Goal: Answer question/provide support

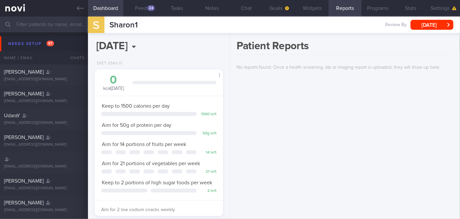
scroll to position [57, 115]
click at [65, 19] on input "text" at bounding box center [230, 24] width 460 height 16
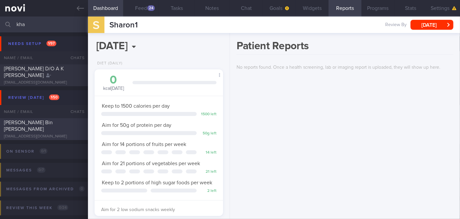
type input "kha"
click at [68, 127] on div "[PERSON_NAME] Bin [PERSON_NAME]" at bounding box center [43, 125] width 78 height 13
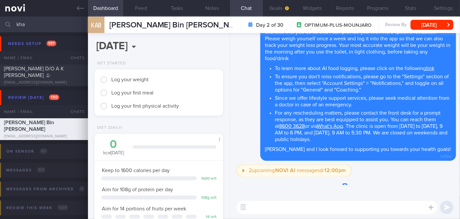
scroll to position [57, 115]
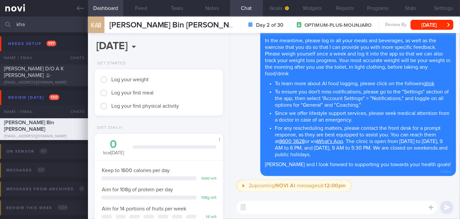
click at [255, 205] on textarea at bounding box center [337, 206] width 201 height 13
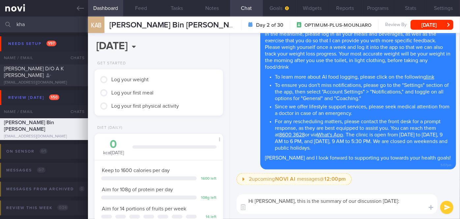
scroll to position [0, 0]
click at [290, 212] on textarea "Hi [PERSON_NAME], this is the summary of our discussion [DATE]:" at bounding box center [337, 204] width 201 height 20
paste textarea "Explained the importance of adequate protein intake to minimize muscle loss. Ai…"
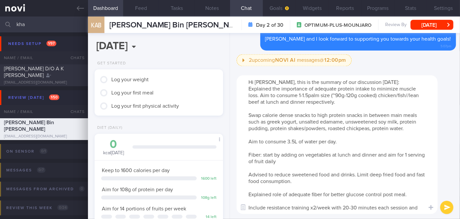
click at [246, 87] on textarea "Hi [PERSON_NAME], this is the summary of our discussion [DATE]: Explained the i…" at bounding box center [337, 144] width 201 height 138
drag, startPoint x: 315, startPoint y: 88, endPoint x: 251, endPoint y: 88, distance: 64.3
click at [251, 88] on textarea "Hi [PERSON_NAME], this is the summary of our discussion [DATE]: - Explained the…" at bounding box center [337, 144] width 201 height 138
click at [246, 115] on textarea "Hi [PERSON_NAME], this is the summary of our discussion [DATE]: - Aim for adequ…" at bounding box center [337, 144] width 201 height 138
click at [314, 114] on textarea "Hi [PERSON_NAME], this is the summary of our discussion [DATE]: - Aim for adequ…" at bounding box center [337, 144] width 201 height 138
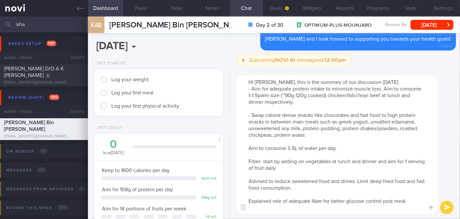
click at [247, 150] on textarea "Hi [PERSON_NAME], this is the summary of our discussion [DATE]: - Aim for adequ…" at bounding box center [337, 144] width 201 height 138
click at [247, 158] on textarea "Hi [PERSON_NAME], this is the summary of our discussion [DATE]: - Aim for adequ…" at bounding box center [337, 144] width 201 height 138
click at [296, 168] on textarea "Hi [PERSON_NAME], this is the summary of our discussion [DATE]: - Aim for adequ…" at bounding box center [337, 144] width 201 height 138
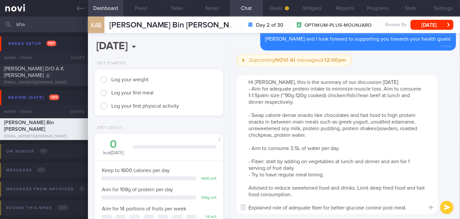
click at [247, 186] on textarea "Hi [PERSON_NAME], this is the summary of our discussion [DATE]: - Aim for adequ…" at bounding box center [337, 144] width 201 height 138
drag, startPoint x: 278, startPoint y: 187, endPoint x: 254, endPoint y: 187, distance: 23.7
click at [254, 187] on textarea "Hi [PERSON_NAME], this is the summary of our discussion [DATE]: - Aim for adequ…" at bounding box center [337, 144] width 201 height 138
drag, startPoint x: 332, startPoint y: 188, endPoint x: 270, endPoint y: 188, distance: 62.3
click at [270, 188] on textarea "Hi [PERSON_NAME], this is the summary of our discussion [DATE]: - Aim for adequ…" at bounding box center [337, 144] width 201 height 138
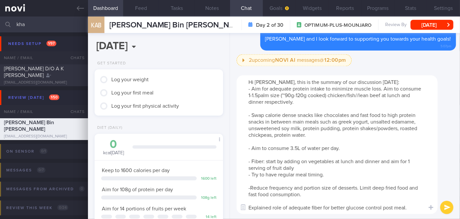
drag, startPoint x: 287, startPoint y: 207, endPoint x: 254, endPoint y: 203, distance: 33.5
click at [254, 203] on textarea "Hi [PERSON_NAME], this is the summary of our discussion [DATE]: - Aim for adequ…" at bounding box center [337, 144] width 201 height 138
drag, startPoint x: 375, startPoint y: 200, endPoint x: 251, endPoint y: 201, distance: 123.6
click at [251, 201] on textarea "Hi [PERSON_NAME], this is the summary of our discussion [DATE]: - Aim for adequ…" at bounding box center [337, 144] width 201 height 138
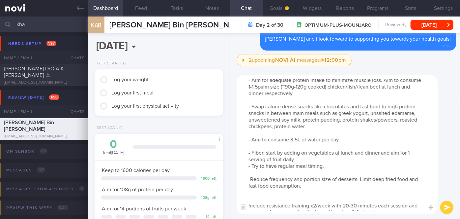
scroll to position [13, 0]
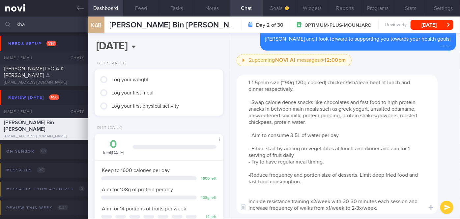
click at [254, 193] on textarea "Hi [PERSON_NAME], this is the summary of our discussion [DATE]: - Aim for adequ…" at bounding box center [337, 144] width 201 height 138
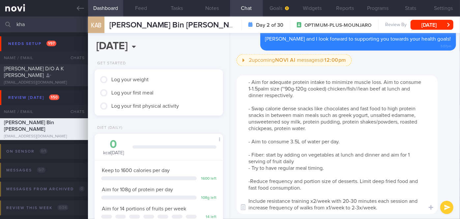
scroll to position [6, 0]
click at [249, 200] on textarea "Hi [PERSON_NAME], this is the summary of our discussion [DATE]: - Aim for adequ…" at bounding box center [337, 144] width 201 height 138
click at [250, 181] on textarea "Hi [PERSON_NAME], this is the summary of our discussion [DATE]: - Aim for adequ…" at bounding box center [337, 144] width 201 height 138
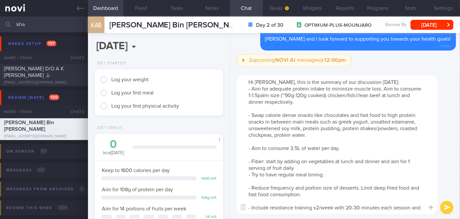
type textarea "Hi [PERSON_NAME], this is the summary of our discussion [DATE]: - Aim for adequ…"
click at [445, 201] on button "submit" at bounding box center [446, 206] width 13 height 13
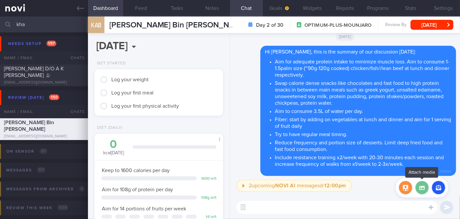
click at [426, 190] on label at bounding box center [422, 187] width 13 height 13
click at [0, 0] on input "file" at bounding box center [0, 0] width 0 height 0
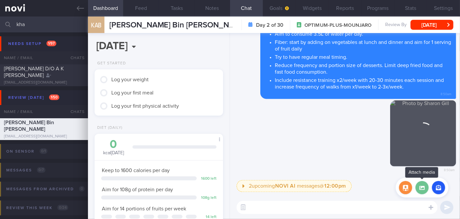
click at [425, 183] on label at bounding box center [422, 187] width 13 height 13
click at [0, 0] on input "file" at bounding box center [0, 0] width 0 height 0
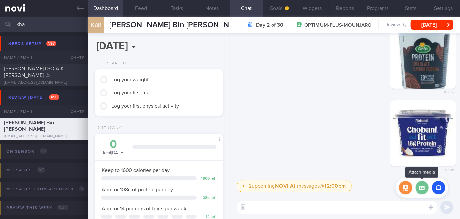
click at [423, 188] on label at bounding box center [422, 187] width 13 height 13
click at [0, 0] on input "file" at bounding box center [0, 0] width 0 height 0
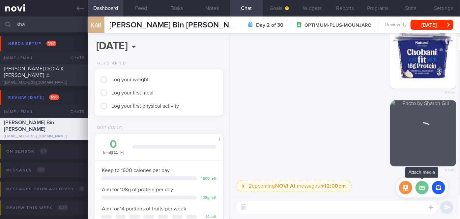
click at [420, 184] on label at bounding box center [422, 187] width 13 height 13
click at [0, 0] on input "file" at bounding box center [0, 0] width 0 height 0
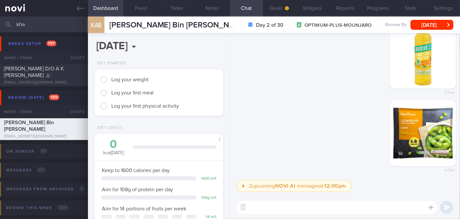
click at [374, 211] on textarea at bounding box center [337, 206] width 201 height 13
type textarea "These are a some high protein snack options you can have"
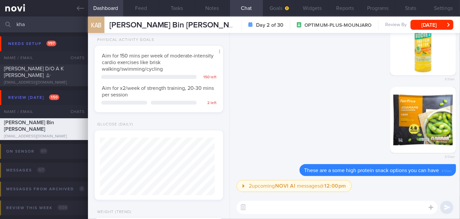
scroll to position [240, 0]
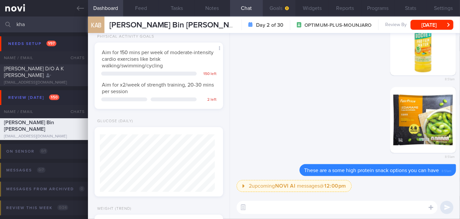
click at [275, 7] on button "Goals" at bounding box center [279, 8] width 33 height 16
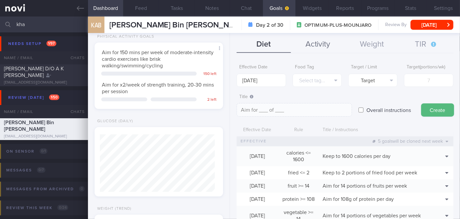
click at [322, 38] on button "Activity" at bounding box center [318, 44] width 54 height 16
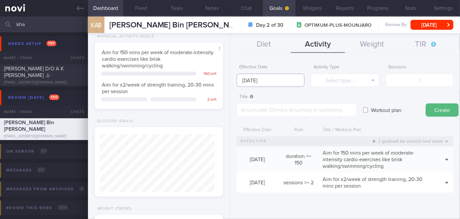
click at [265, 81] on input "[DATE]" at bounding box center [271, 80] width 68 height 13
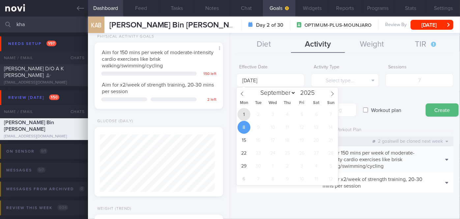
click at [241, 117] on span "1" at bounding box center [244, 114] width 13 height 13
type input "[DATE]"
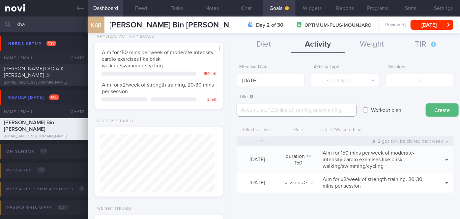
click at [252, 110] on textarea at bounding box center [297, 110] width 120 height 14
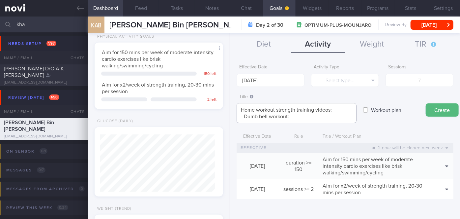
paste textarea "[URL][DOMAIN_NAME]"
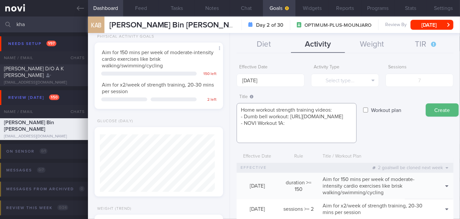
paste textarea "[URL][DOMAIN_NAME]"
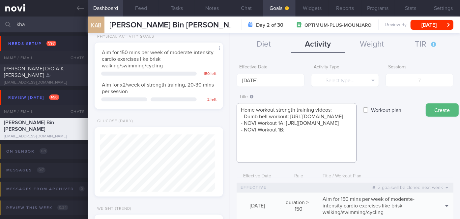
paste textarea "[URL][DOMAIN_NAME]"
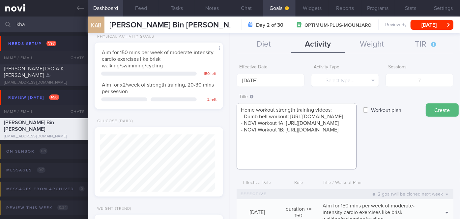
type textarea "Home workout strength training videos: - Dumb bell workout: [URL][DOMAIN_NAME] …"
click at [378, 108] on label "Workout plan" at bounding box center [386, 109] width 37 height 13
click at [368, 108] on input "Workout plan" at bounding box center [365, 109] width 5 height 13
checkbox input "true"
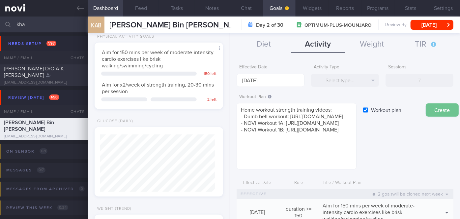
click at [434, 108] on button "Create" at bounding box center [442, 109] width 33 height 13
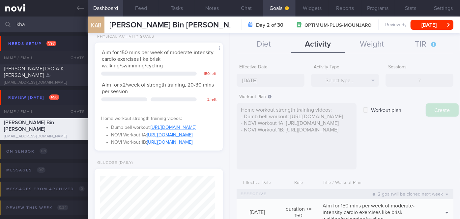
type input "[DATE]"
checkbox input "false"
